Goal: Task Accomplishment & Management: Manage account settings

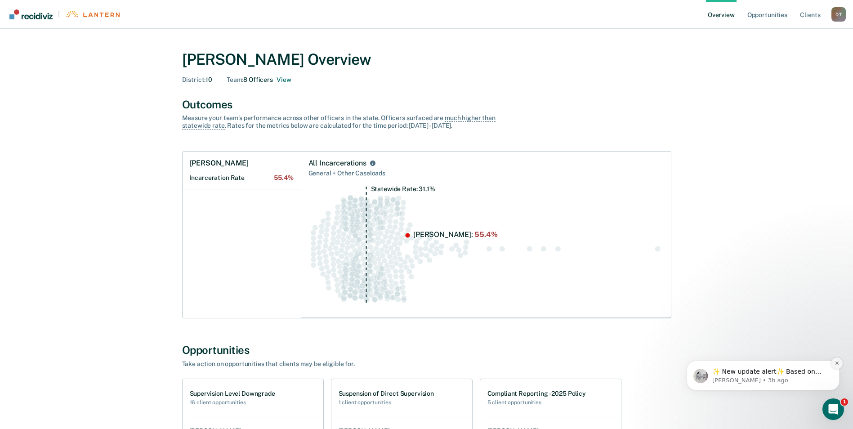
click at [837, 361] on icon "Dismiss notification" at bounding box center [837, 363] width 5 height 5
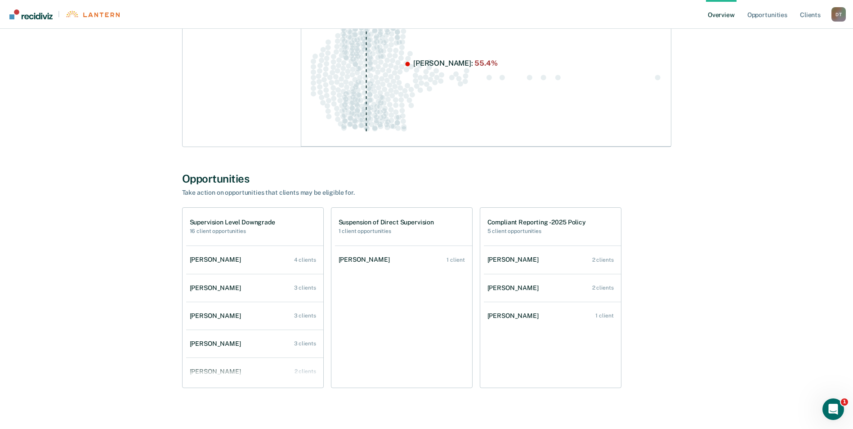
scroll to position [180, 0]
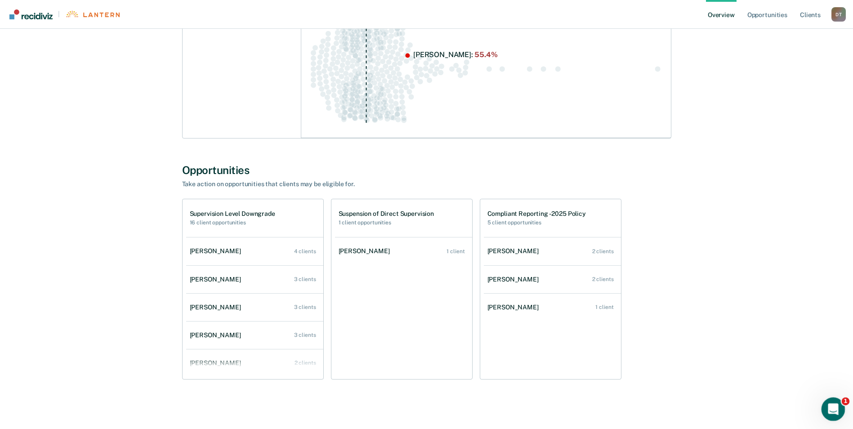
click at [825, 404] on div "Open Intercom Messenger" at bounding box center [832, 408] width 30 height 30
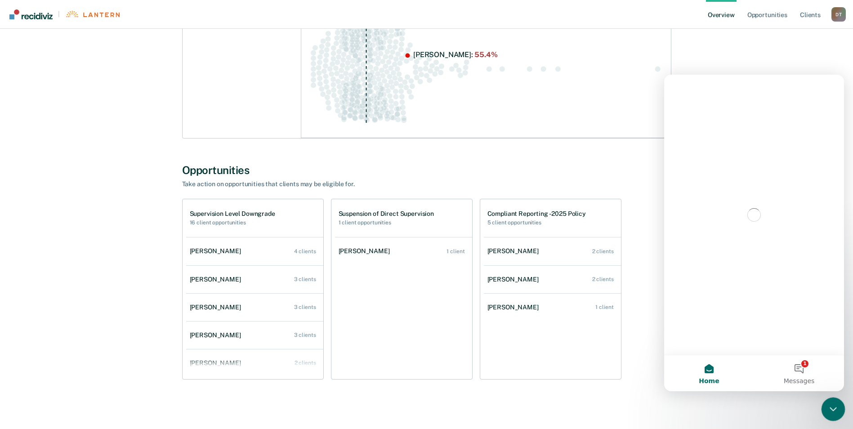
scroll to position [0, 0]
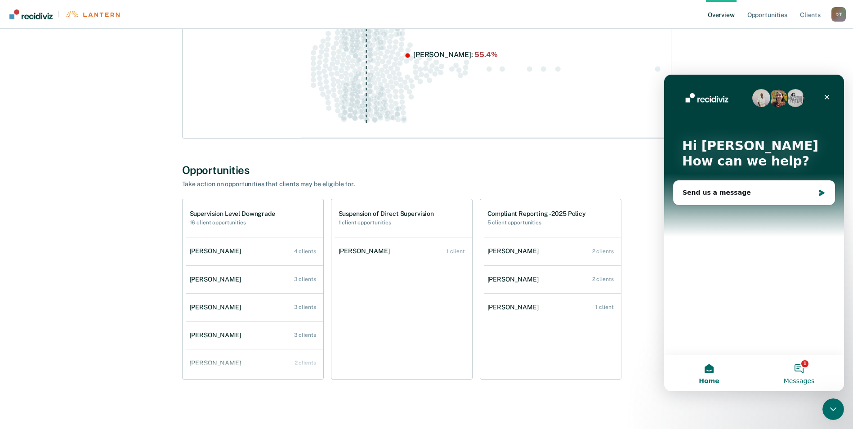
click at [803, 373] on button "1 Messages" at bounding box center [799, 373] width 90 height 36
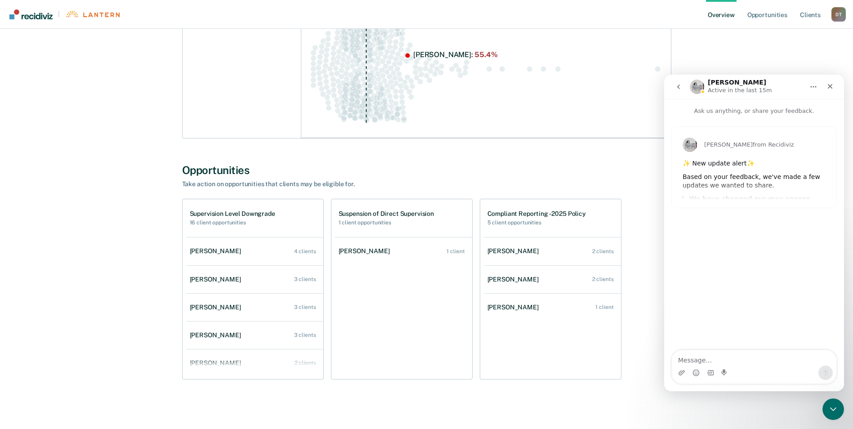
click at [775, 168] on div "✨ New update alert✨" at bounding box center [754, 163] width 143 height 9
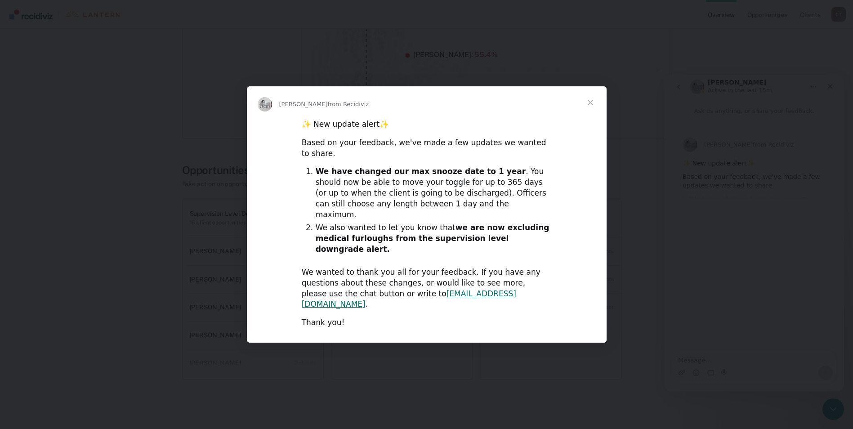
click at [591, 119] on span "Close" at bounding box center [590, 102] width 32 height 32
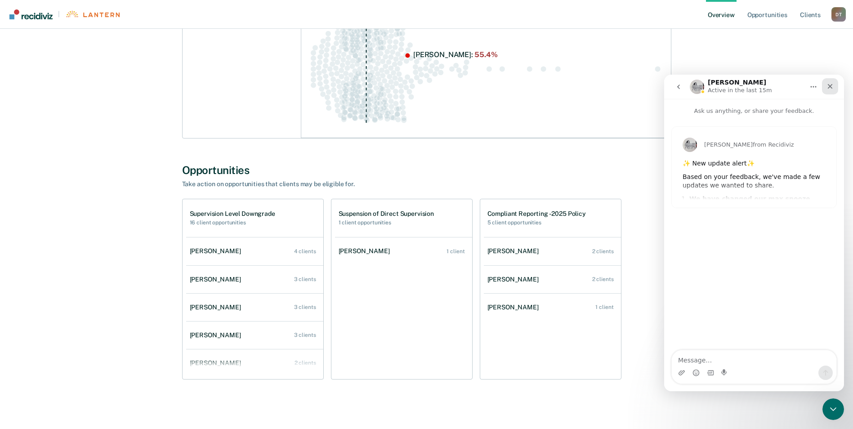
click at [833, 86] on icon "Close" at bounding box center [830, 86] width 7 height 7
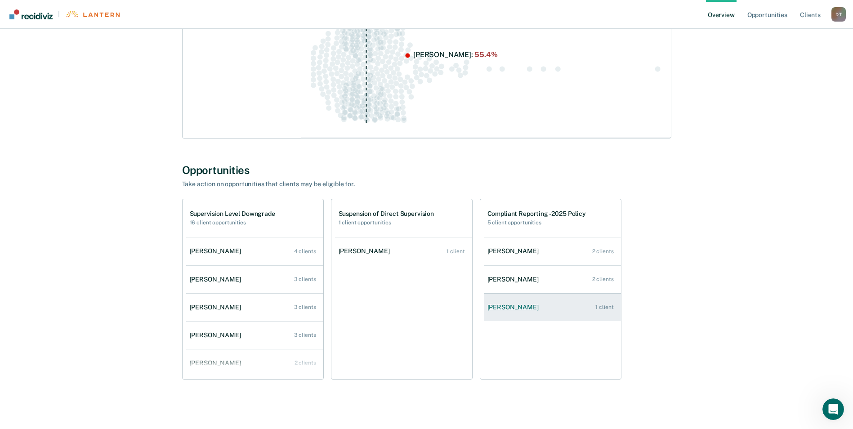
click at [533, 305] on div "[PERSON_NAME]" at bounding box center [515, 308] width 55 height 8
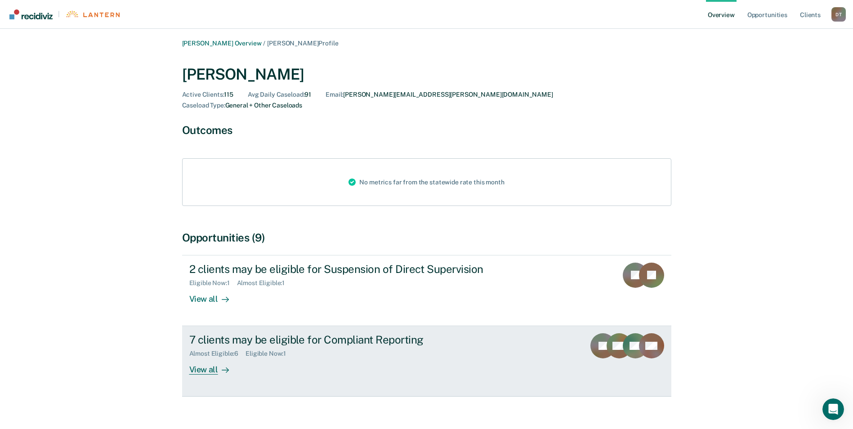
click at [211, 360] on div "View all" at bounding box center [214, 367] width 50 height 18
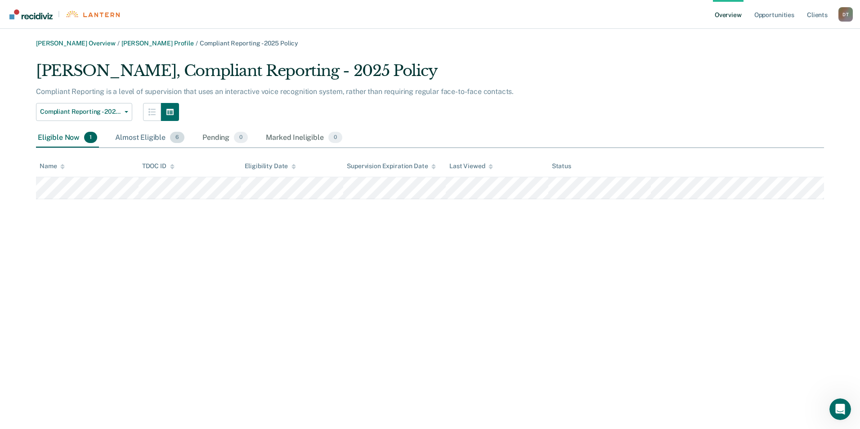
click at [149, 138] on div "Almost Eligible 6" at bounding box center [149, 138] width 73 height 20
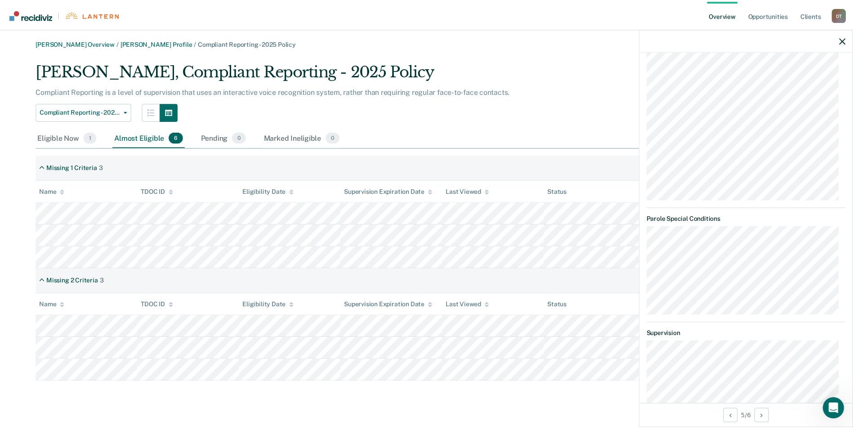
scroll to position [258, 0]
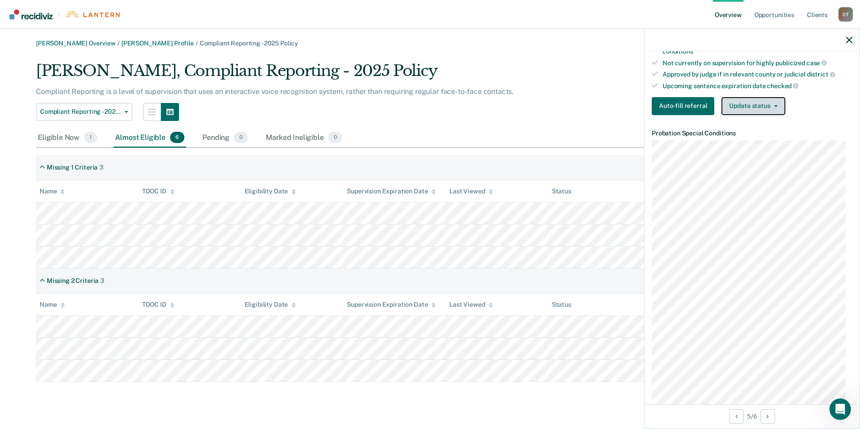
click at [774, 106] on icon "button" at bounding box center [776, 106] width 4 height 2
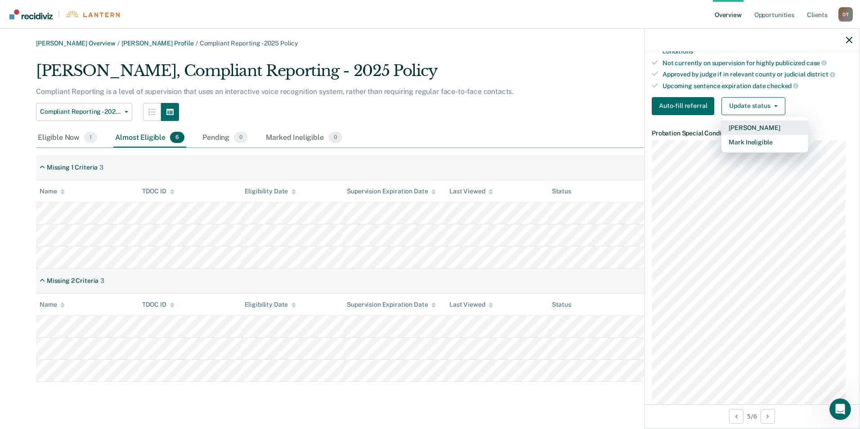
click at [759, 123] on button "[PERSON_NAME]" at bounding box center [764, 128] width 87 height 14
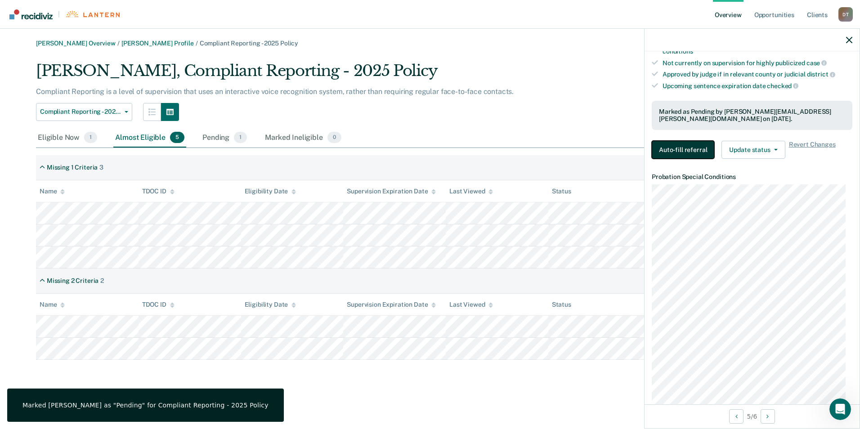
click at [680, 148] on button "Auto-fill referral" at bounding box center [683, 150] width 63 height 18
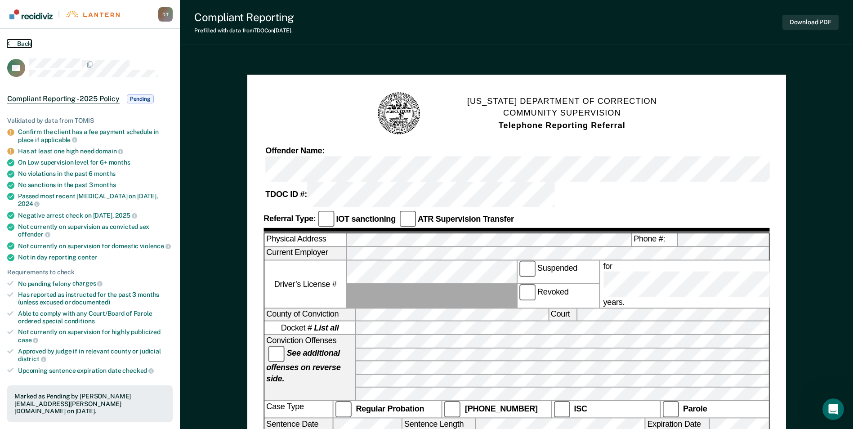
click at [20, 40] on button "Back" at bounding box center [19, 44] width 24 height 8
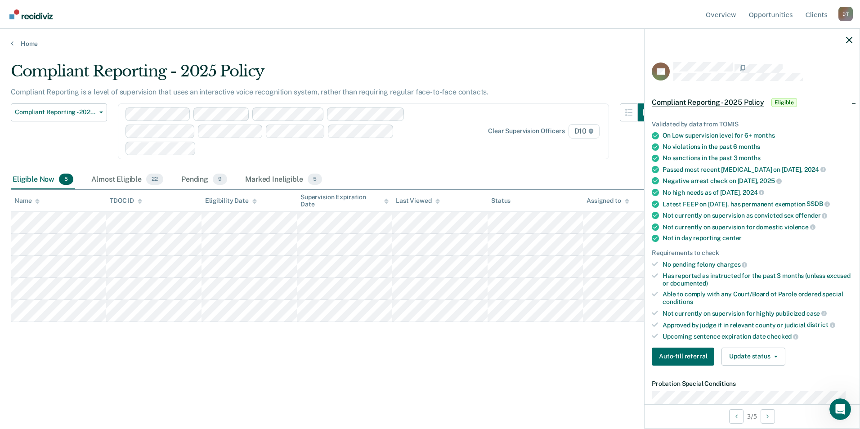
click at [542, 378] on div "Compliant Reporting - 2025 Policy Compliant Reporting is a level of supervision…" at bounding box center [430, 226] width 838 height 328
click at [851, 37] on icon "button" at bounding box center [849, 40] width 6 height 6
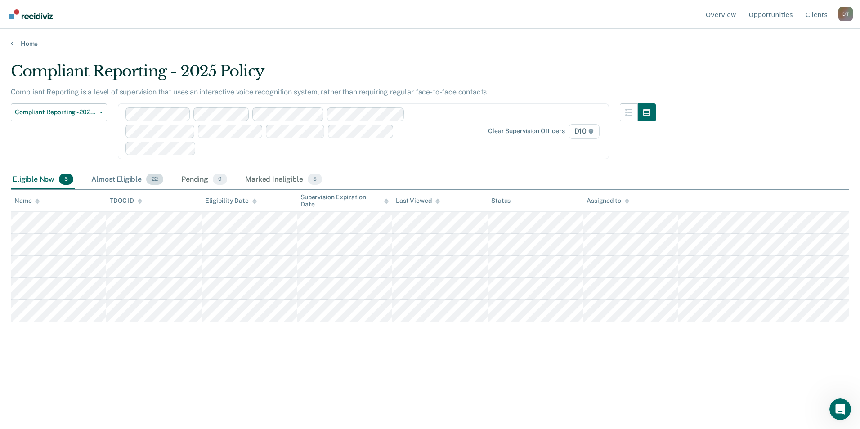
click at [122, 174] on div "Almost Eligible 22" at bounding box center [128, 180] width 76 height 20
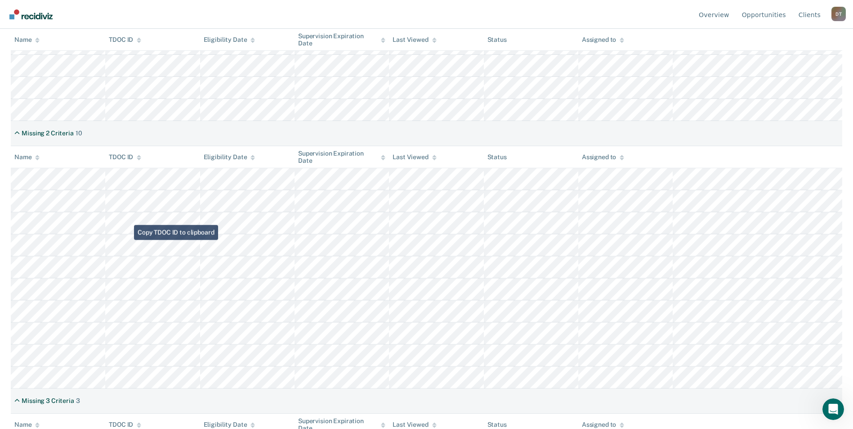
scroll to position [315, 0]
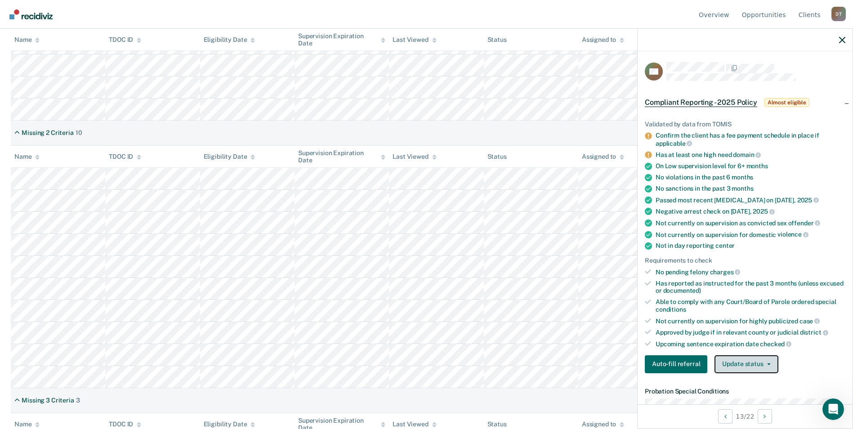
click at [770, 361] on button "Update status" at bounding box center [746, 364] width 63 height 18
click at [768, 386] on button "[PERSON_NAME]" at bounding box center [758, 386] width 87 height 14
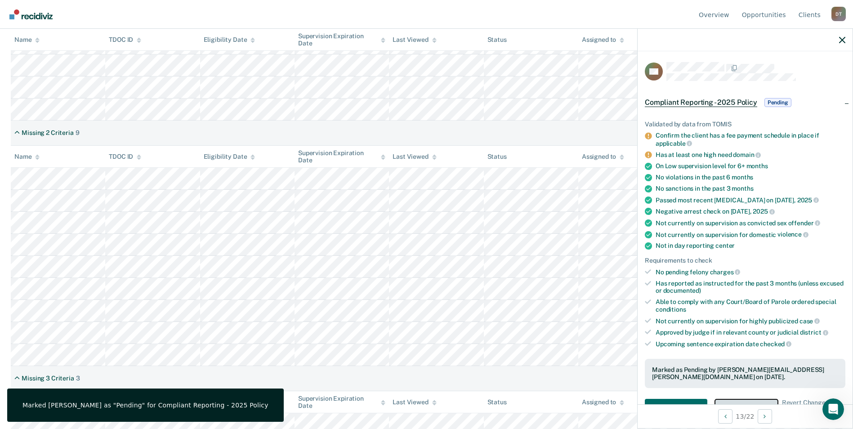
scroll to position [45, 0]
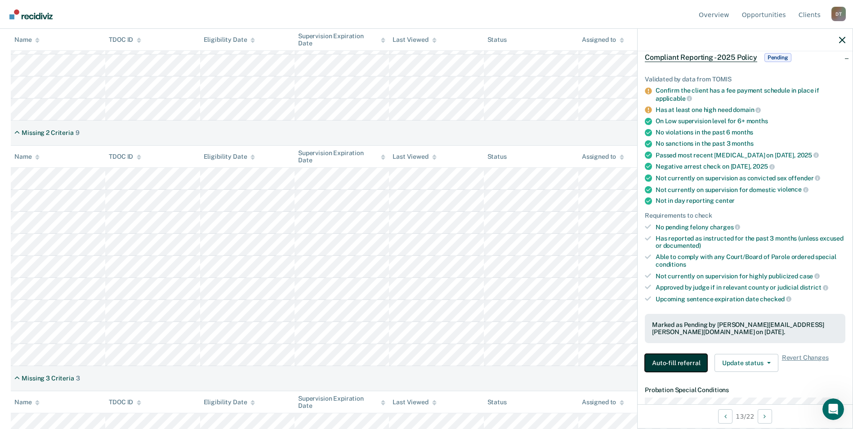
click at [668, 358] on button "Auto-fill referral" at bounding box center [676, 363] width 63 height 18
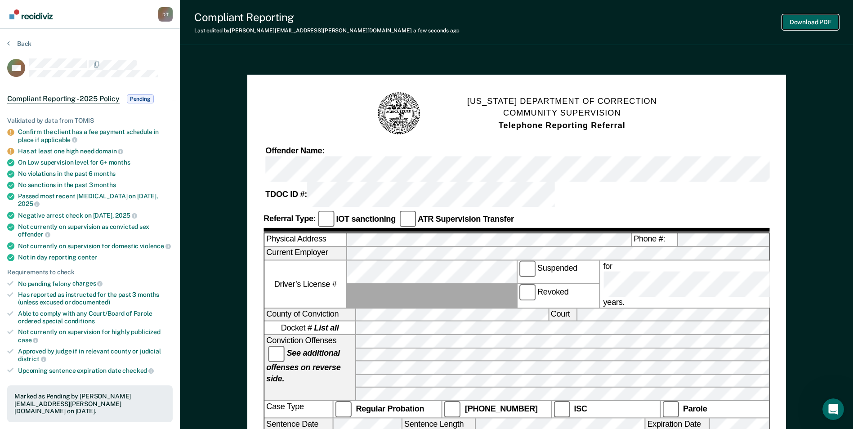
click at [813, 15] on button "Download PDF" at bounding box center [811, 22] width 56 height 15
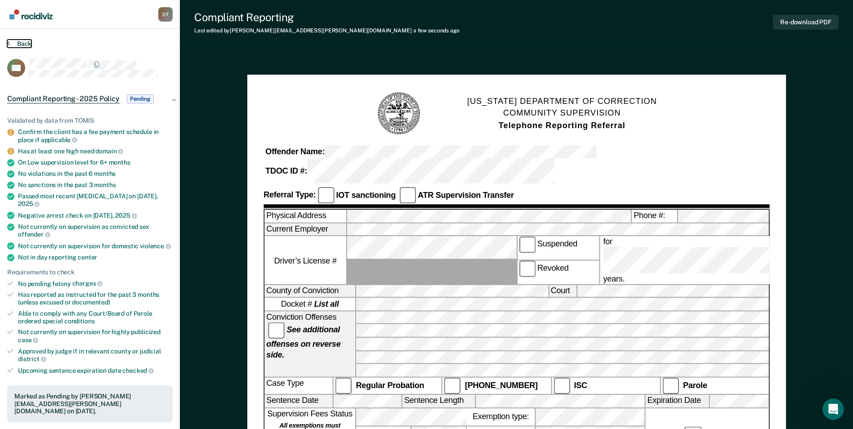
click at [19, 43] on button "Back" at bounding box center [19, 44] width 24 height 8
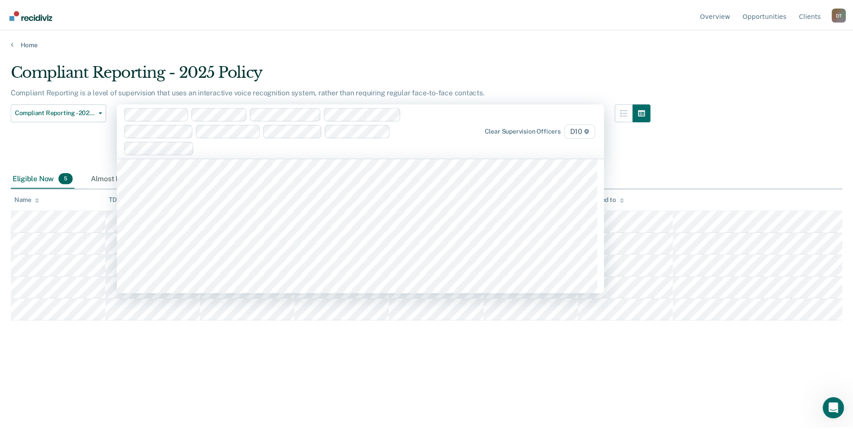
scroll to position [675, 0]
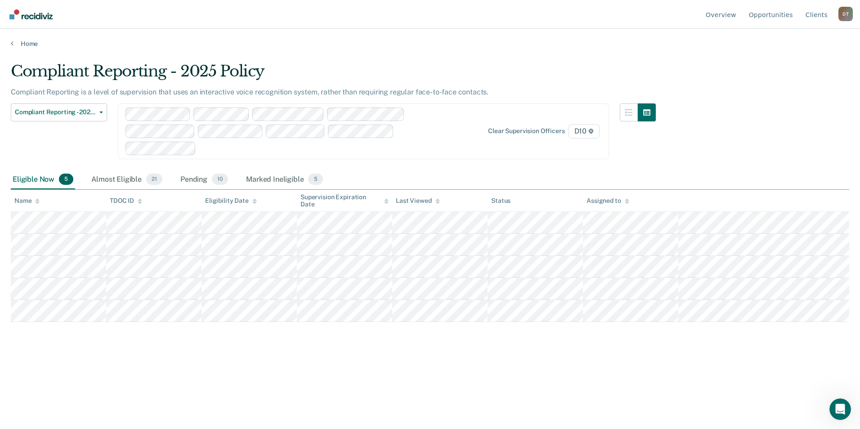
click at [318, 356] on div "Compliant Reporting - 2025 Policy Compliant Reporting is a level of supervision…" at bounding box center [430, 212] width 838 height 300
click at [107, 180] on div "Almost Eligible 21" at bounding box center [127, 180] width 75 height 20
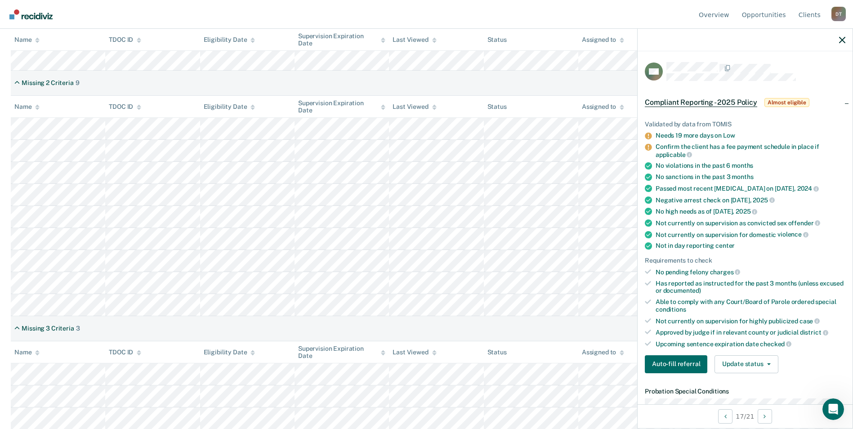
scroll to position [365, 0]
click at [841, 38] on icon "button" at bounding box center [842, 40] width 6 height 6
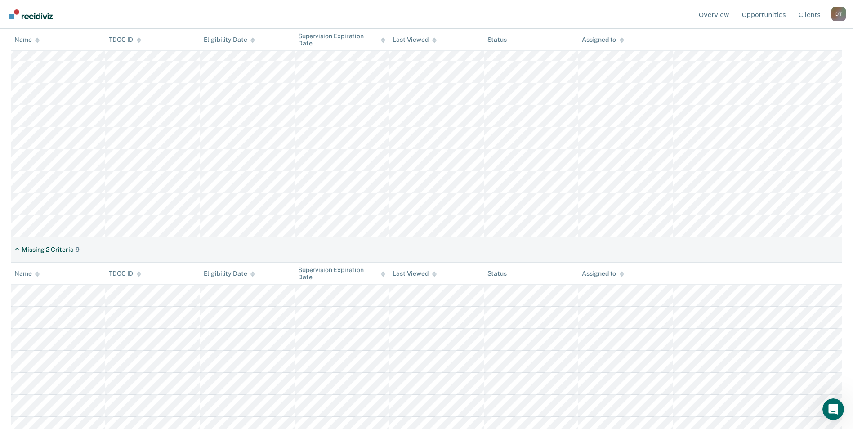
scroll to position [50, 0]
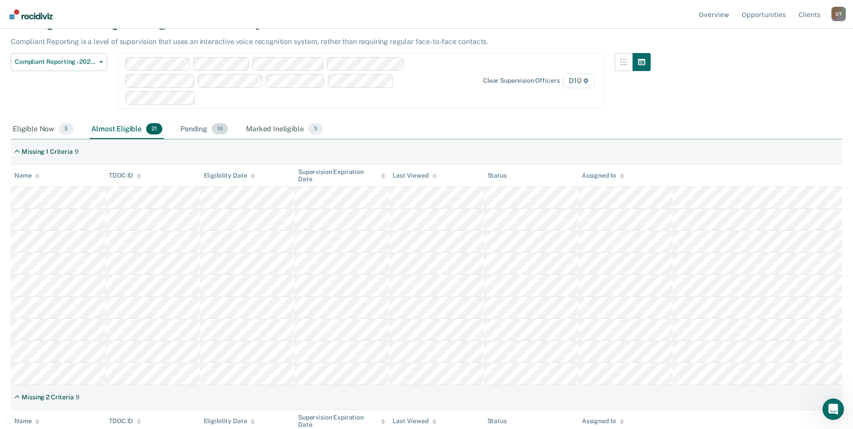
click at [200, 130] on div "Pending 10" at bounding box center [204, 130] width 51 height 20
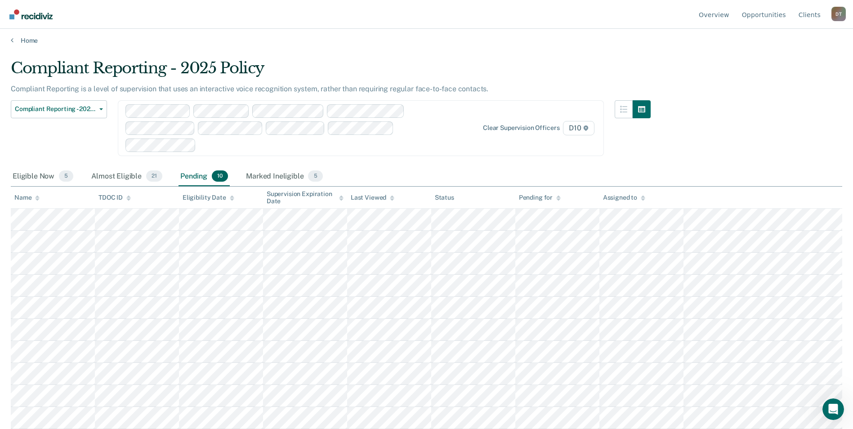
scroll to position [3, 0]
click at [283, 178] on div "Marked Ineligible 5" at bounding box center [284, 177] width 81 height 20
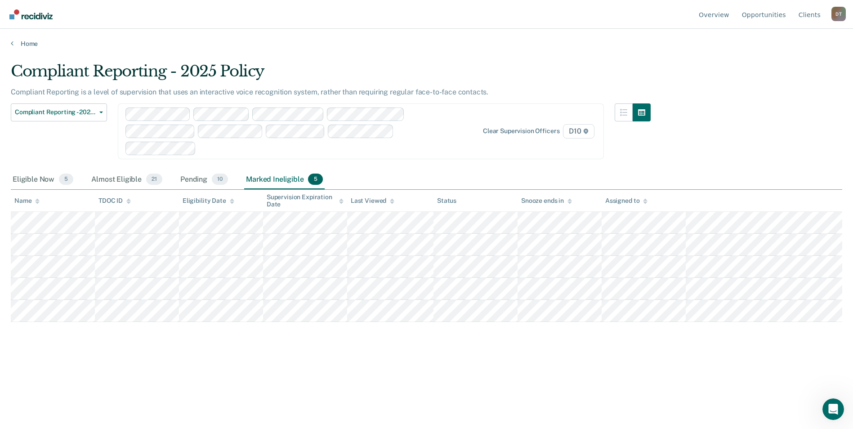
scroll to position [0, 0]
click at [123, 183] on div "Almost Eligible 21" at bounding box center [127, 180] width 75 height 20
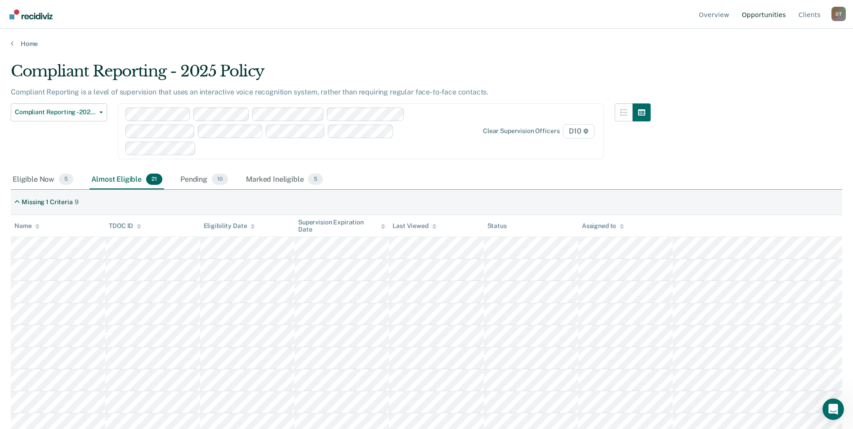
click at [769, 11] on link "Opportunities" at bounding box center [764, 14] width 48 height 29
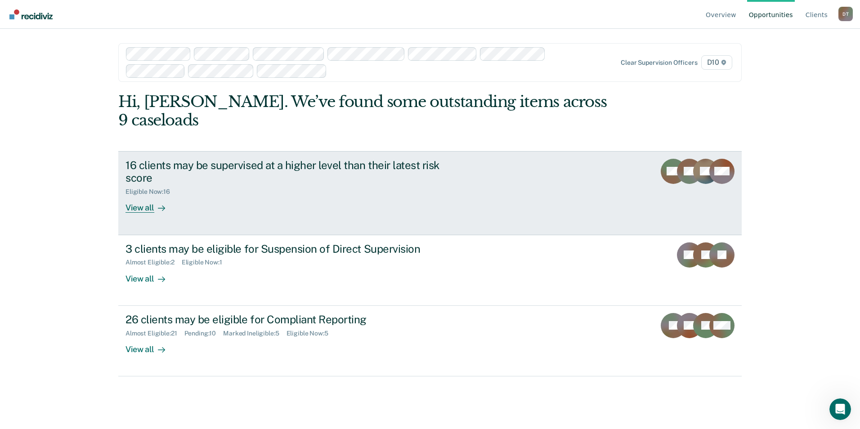
click at [531, 156] on link "16 clients may be supervised at a higher level than their latest risk score Eli…" at bounding box center [429, 193] width 623 height 84
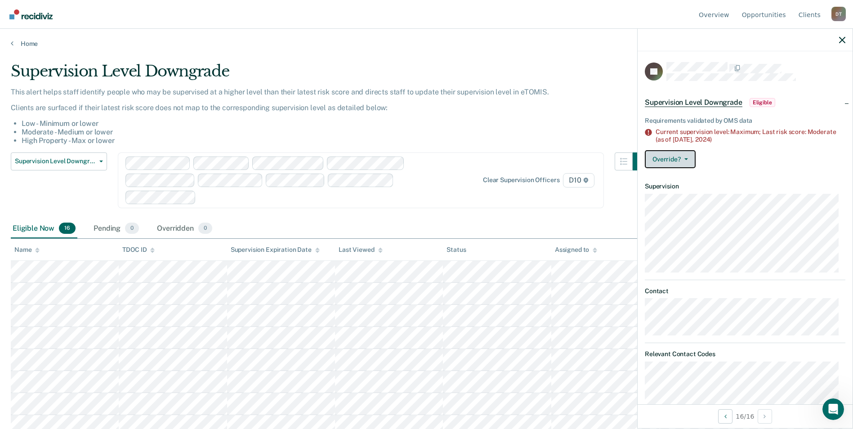
click at [690, 155] on button "Override?" at bounding box center [670, 159] width 51 height 18
click at [842, 40] on icon "button" at bounding box center [842, 40] width 6 height 6
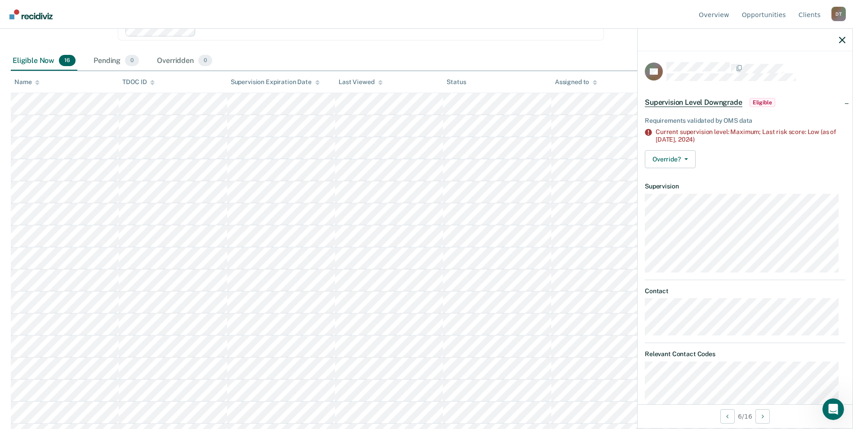
scroll to position [180, 0]
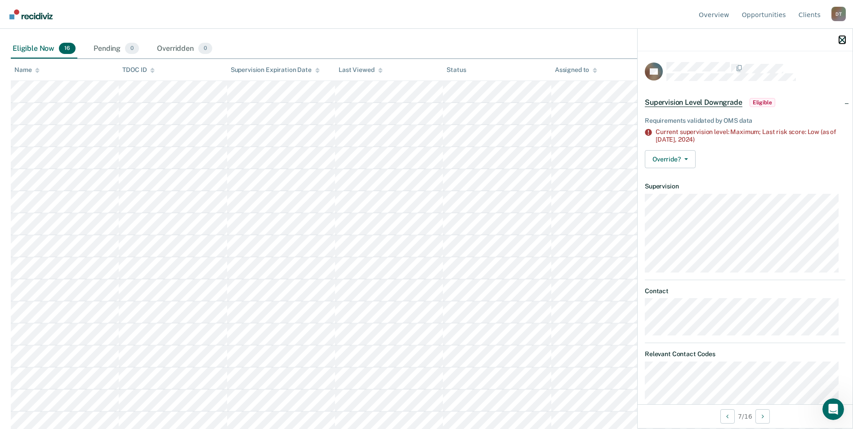
click at [842, 37] on icon "button" at bounding box center [842, 40] width 6 height 6
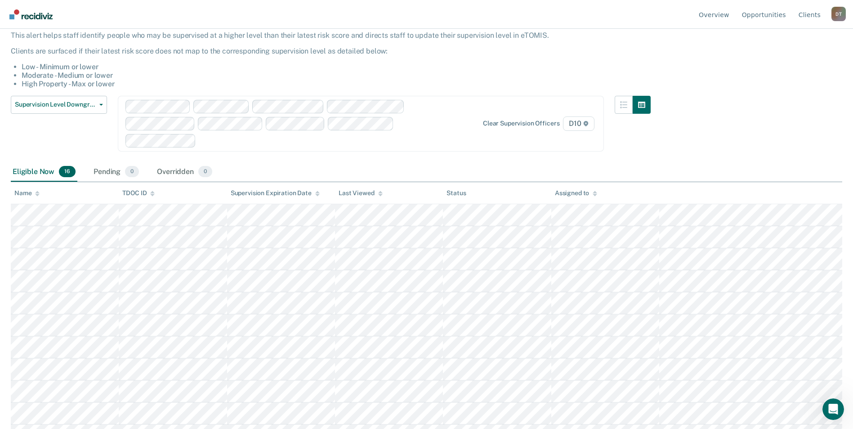
scroll to position [0, 0]
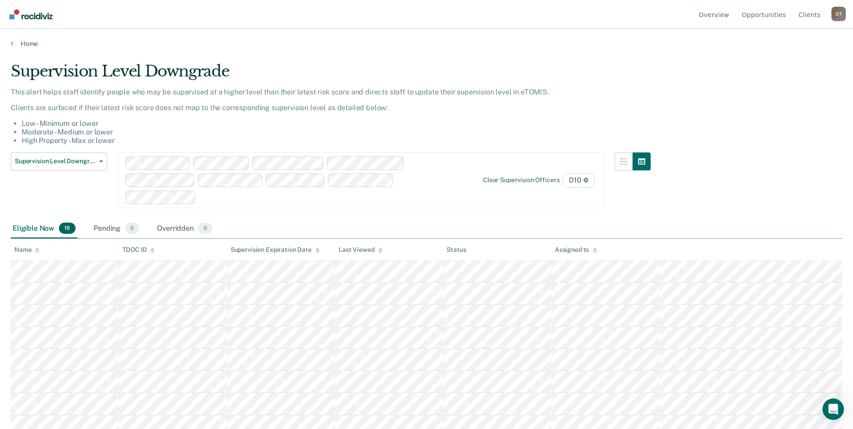
click at [594, 250] on icon at bounding box center [595, 248] width 4 height 2
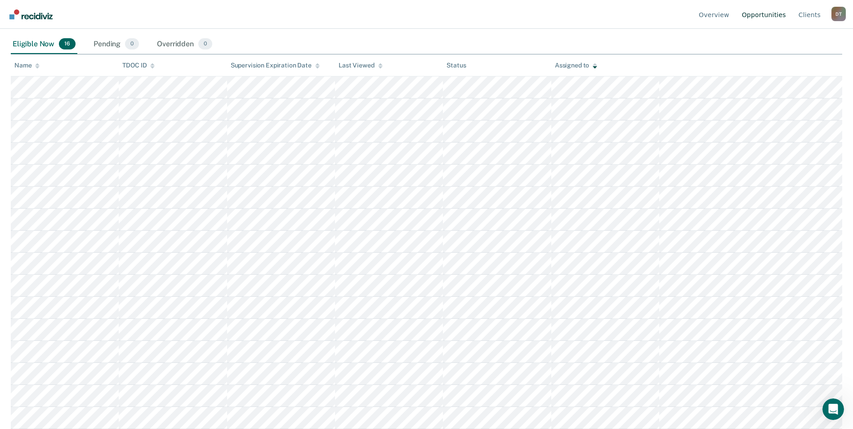
click at [763, 16] on link "Opportunities" at bounding box center [764, 14] width 48 height 29
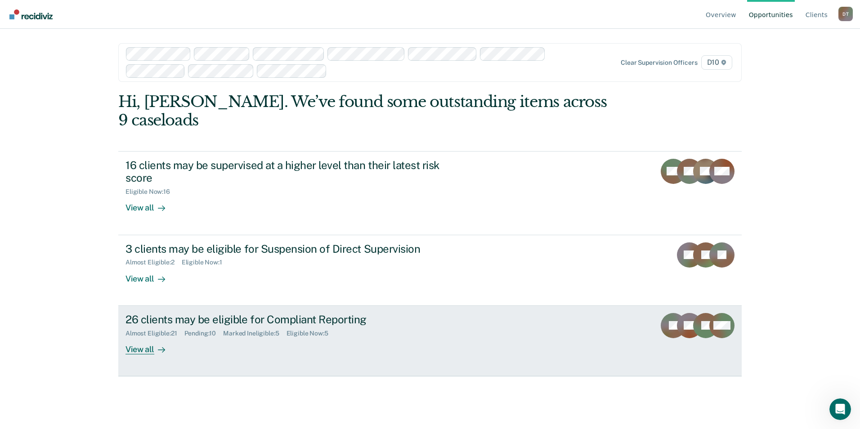
click at [690, 307] on icon at bounding box center [688, 319] width 32 height 24
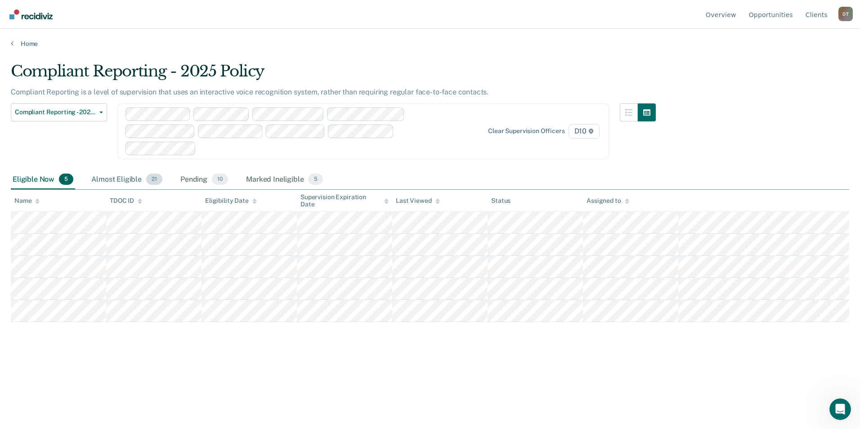
click at [128, 175] on div "Almost Eligible 21" at bounding box center [127, 180] width 75 height 20
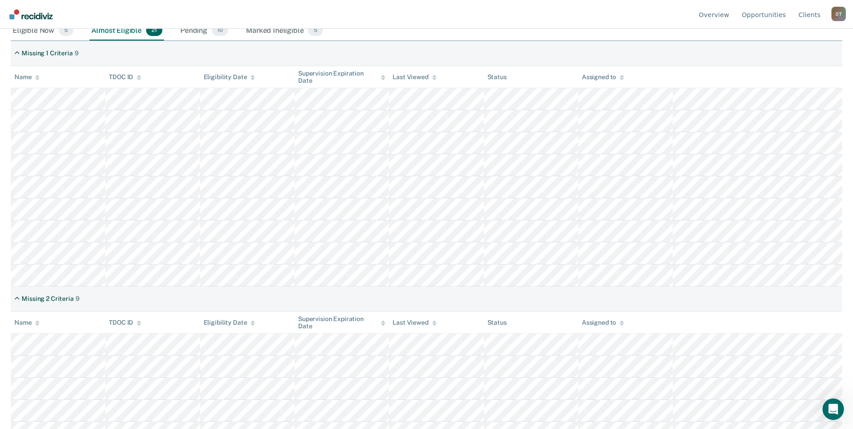
scroll to position [180, 0]
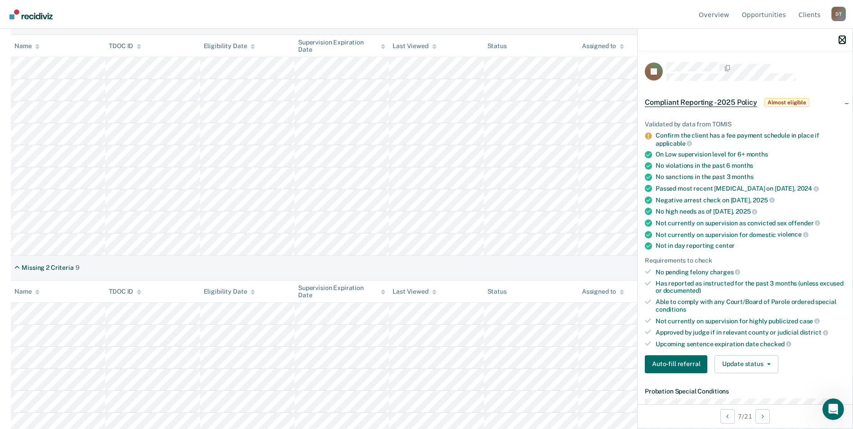
drag, startPoint x: 842, startPoint y: 38, endPoint x: 829, endPoint y: 40, distance: 12.7
click at [842, 38] on icon "button" at bounding box center [842, 40] width 6 height 6
click at [767, 361] on button "Update status" at bounding box center [746, 364] width 63 height 18
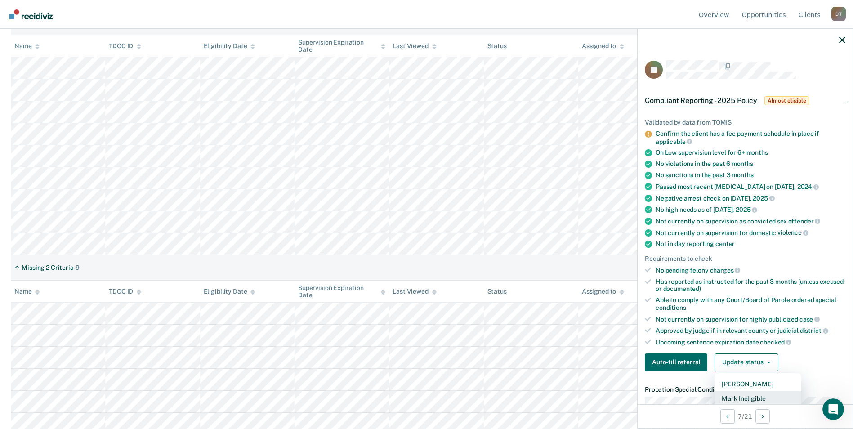
click at [767, 392] on button "Mark Ineligible" at bounding box center [758, 398] width 87 height 14
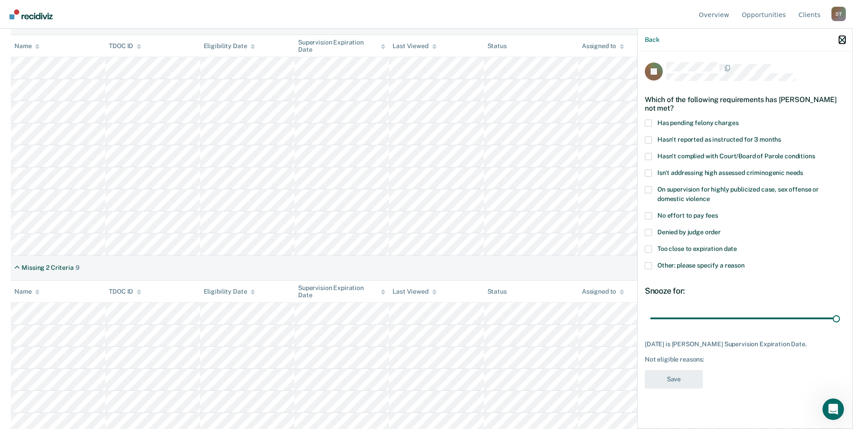
click at [840, 39] on icon "button" at bounding box center [842, 40] width 6 height 6
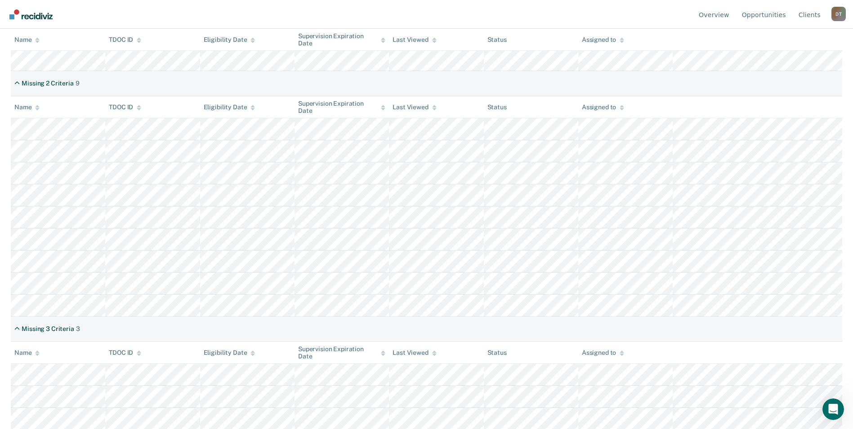
scroll to position [365, 0]
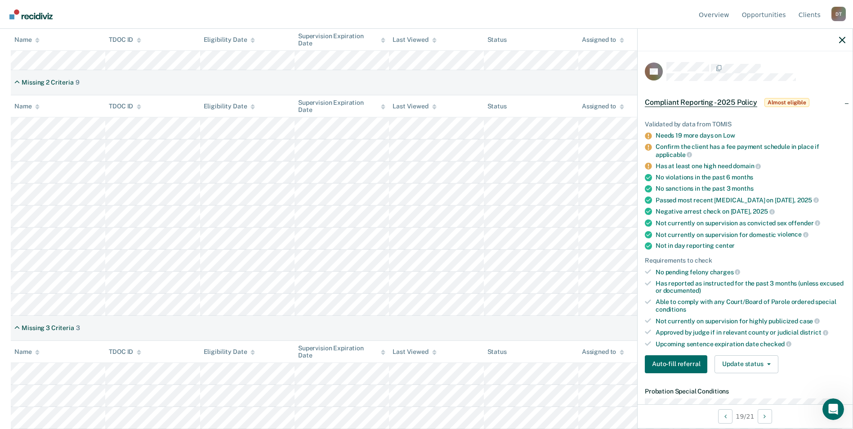
click at [842, 36] on div at bounding box center [745, 40] width 215 height 22
click at [842, 40] on icon "button" at bounding box center [842, 40] width 6 height 6
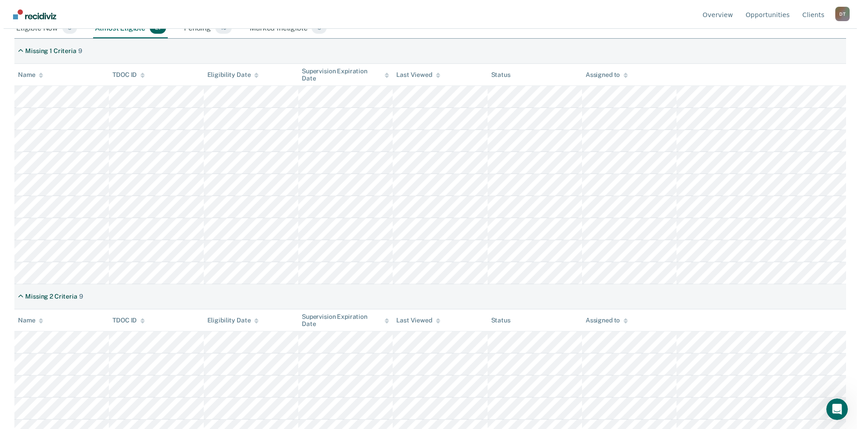
scroll to position [0, 0]
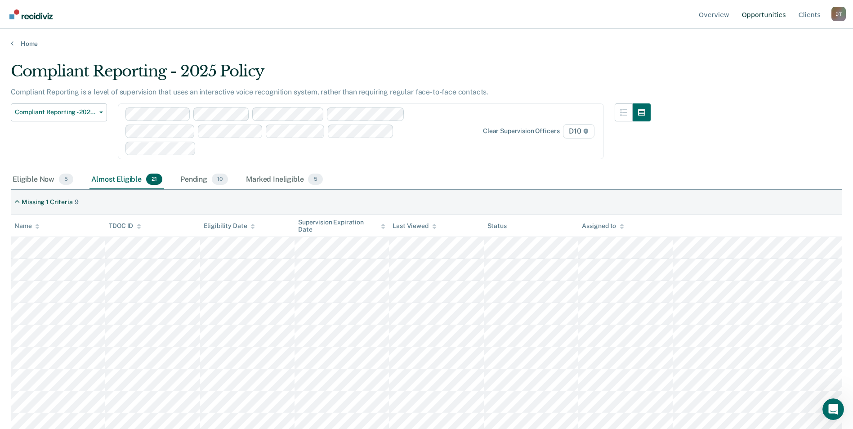
click at [774, 15] on link "Opportunities" at bounding box center [764, 14] width 48 height 29
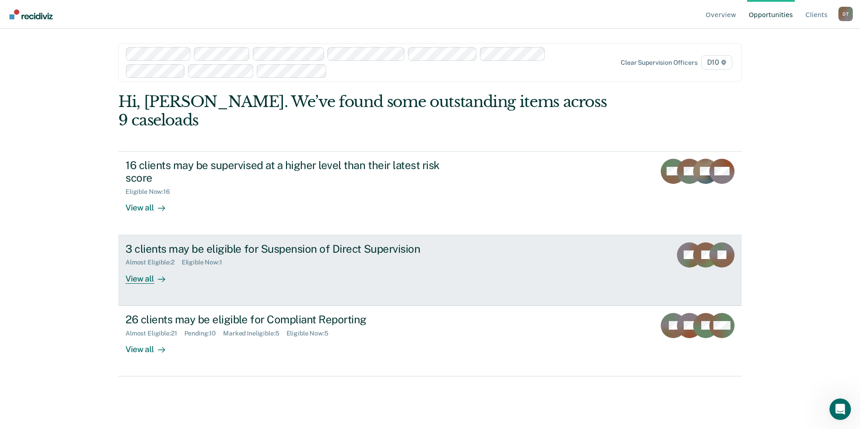
click at [426, 255] on div "Almost Eligible : 2 Eligible Now : 1" at bounding box center [283, 260] width 316 height 11
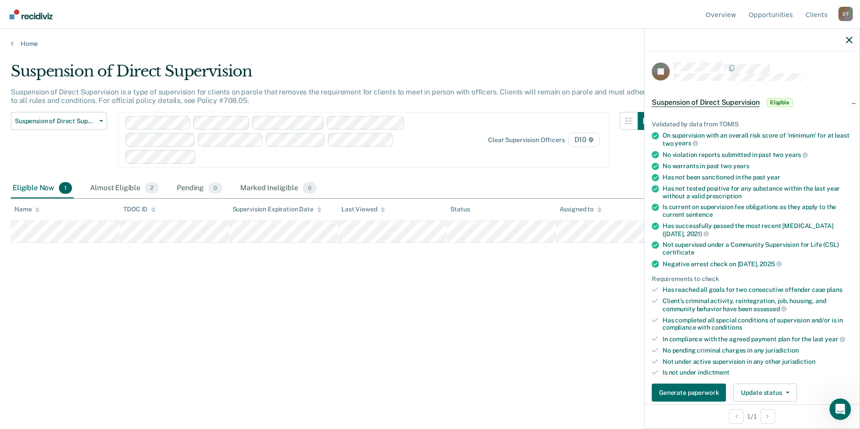
click at [564, 339] on div "Suspension of Direct Supervision Suspension of Direct Supervision is a type of …" at bounding box center [430, 212] width 838 height 300
click at [550, 343] on div "Suspension of Direct Supervision Suspension of Direct Supervision is a type of …" at bounding box center [430, 212] width 838 height 300
click at [847, 40] on icon "button" at bounding box center [849, 40] width 6 height 6
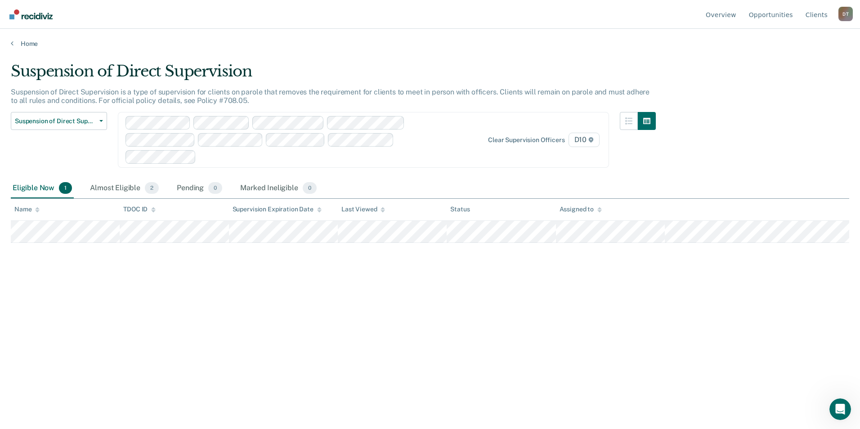
click at [377, 48] on main "Suspension of Direct Supervision Suspension of Direct Supervision is a type of …" at bounding box center [430, 237] width 860 height 379
click at [468, 57] on main "Suspension of Direct Supervision Suspension of Direct Supervision is a type of …" at bounding box center [430, 237] width 860 height 379
click at [562, 303] on div "Suspension of Direct Supervision Suspension of Direct Supervision is a type of …" at bounding box center [430, 212] width 838 height 300
click at [763, 13] on link "Opportunities" at bounding box center [771, 14] width 48 height 29
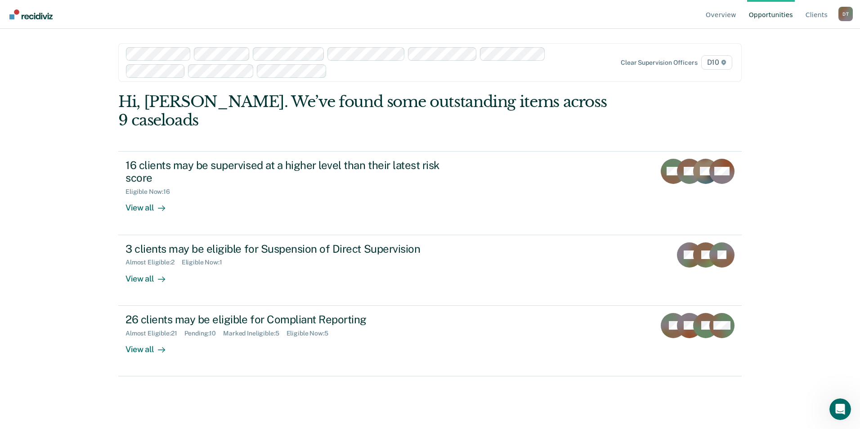
click at [263, 372] on div "Hi, [PERSON_NAME]. We’ve found some outstanding items across 9 caseloads 16 cli…" at bounding box center [429, 257] width 623 height 328
click at [67, 223] on div "Overview Opportunities Client s [PERSON_NAME] D T Profile How it works Log Out …" at bounding box center [430, 214] width 860 height 429
click at [46, 244] on div "Overview Opportunities Client s [PERSON_NAME] D T Profile How it works Log Out …" at bounding box center [430, 214] width 860 height 429
